Goal: Task Accomplishment & Management: Complete application form

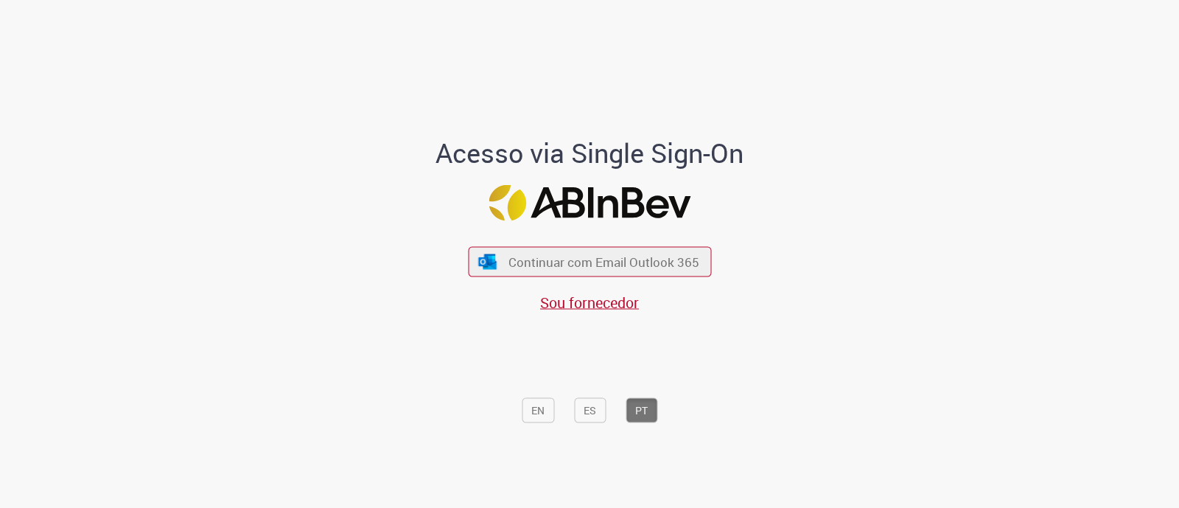
drag, startPoint x: 597, startPoint y: 259, endPoint x: 639, endPoint y: 35, distance: 228.0
click at [597, 259] on span "Continuar com Email Outlook 365" at bounding box center [603, 261] width 191 height 17
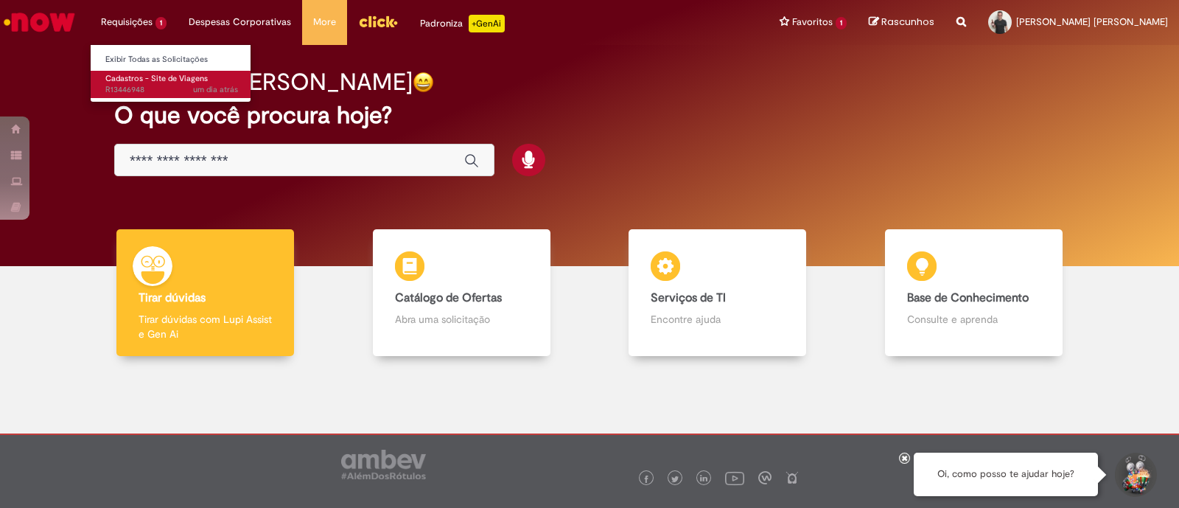
click at [150, 83] on link "Cadastros - Site de Viagens um dia atrás um dia atrás R13446948" at bounding box center [172, 84] width 162 height 27
click at [118, 79] on span "Cadastros - Site de Viagens" at bounding box center [156, 78] width 102 height 11
